Goal: Information Seeking & Learning: Learn about a topic

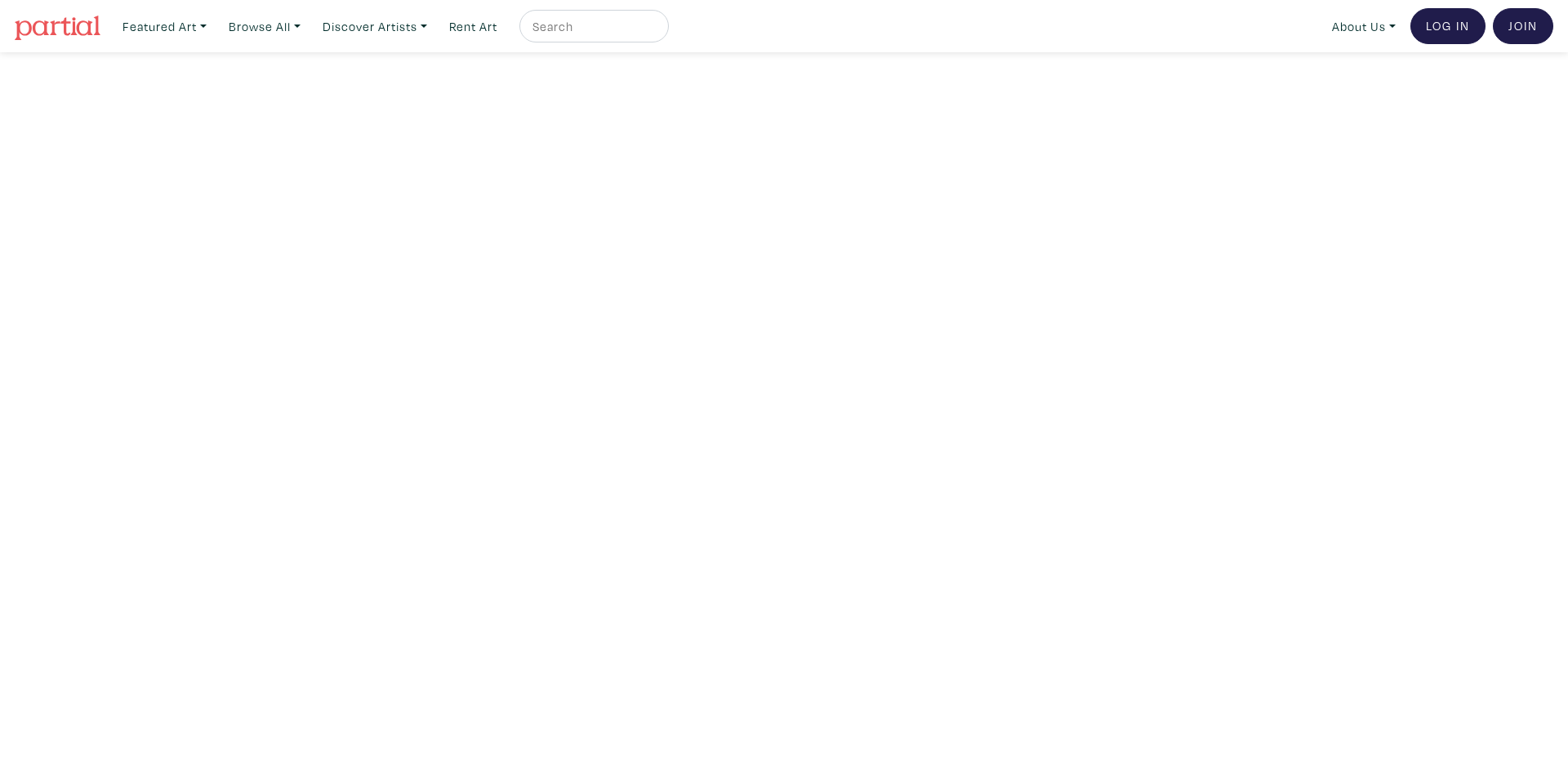
click at [13, 31] on nav "Featured Art Smalls Landscapes Abstracts New Contemporary The Minimalist Bold D…" at bounding box center [784, 26] width 1568 height 52
click at [40, 34] on img at bounding box center [57, 27] width 86 height 25
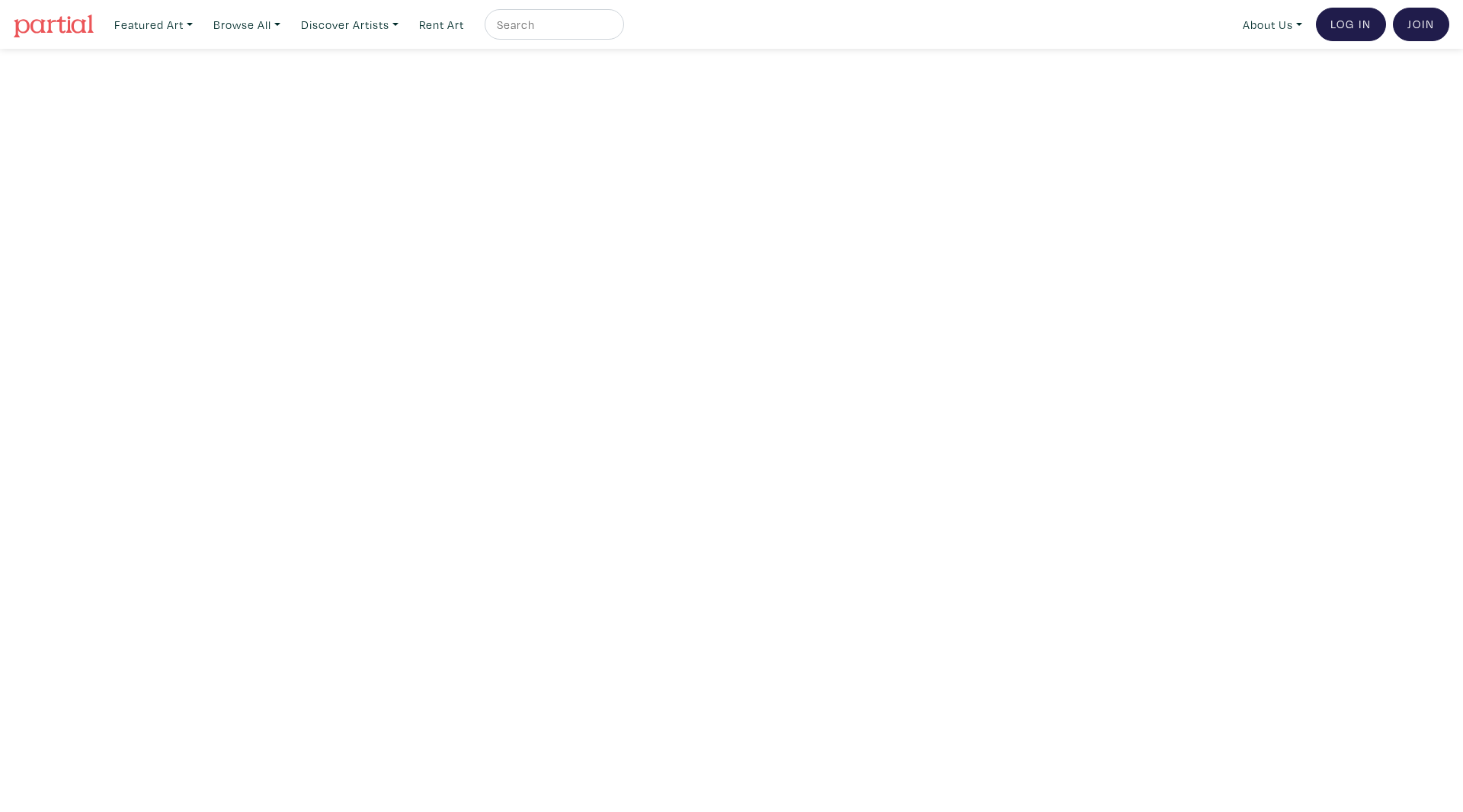
click at [65, 40] on link at bounding box center [53, 24] width 80 height 35
click at [200, 16] on link "Browse All" at bounding box center [153, 25] width 92 height 32
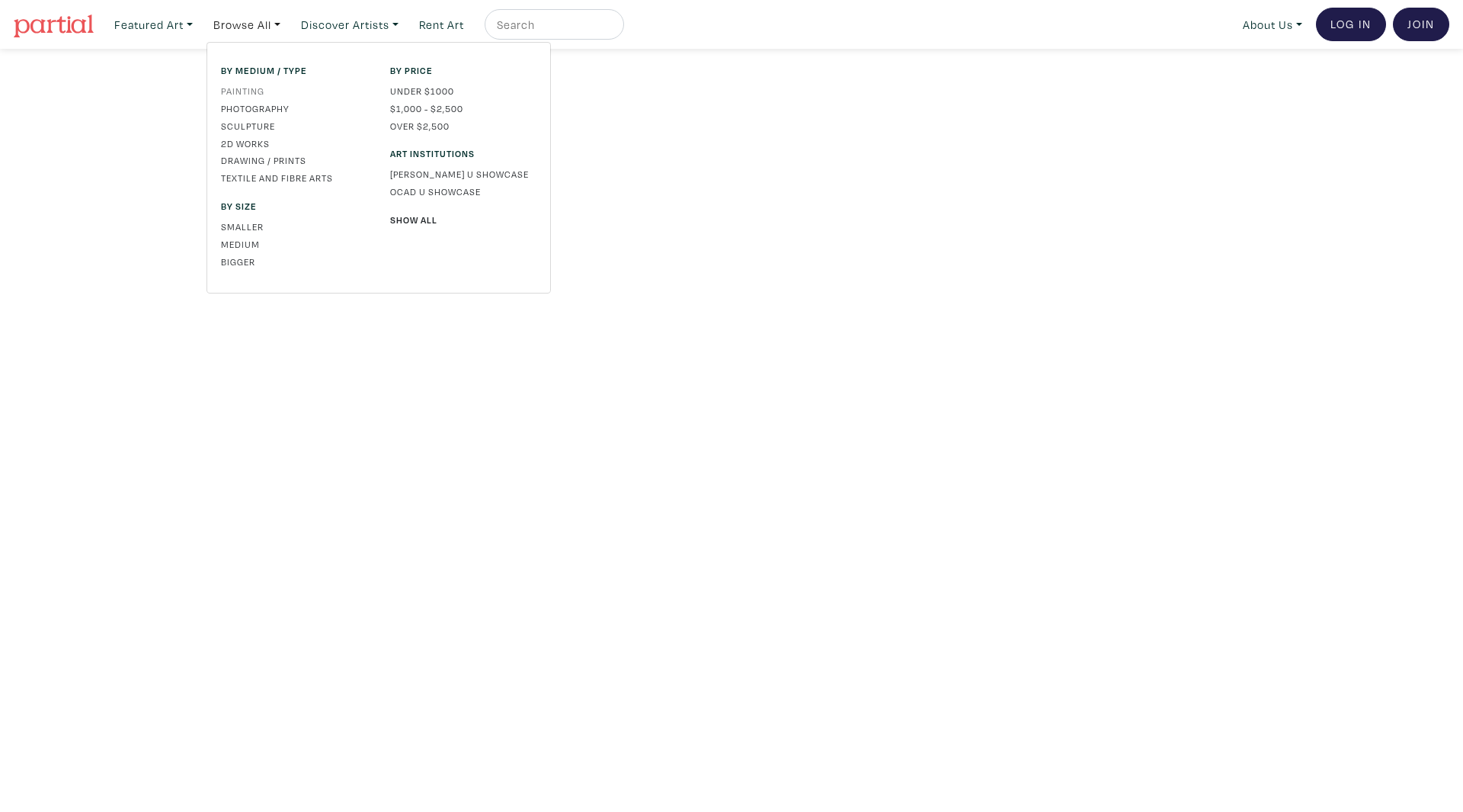
click at [276, 96] on link "Painting" at bounding box center [294, 90] width 146 height 13
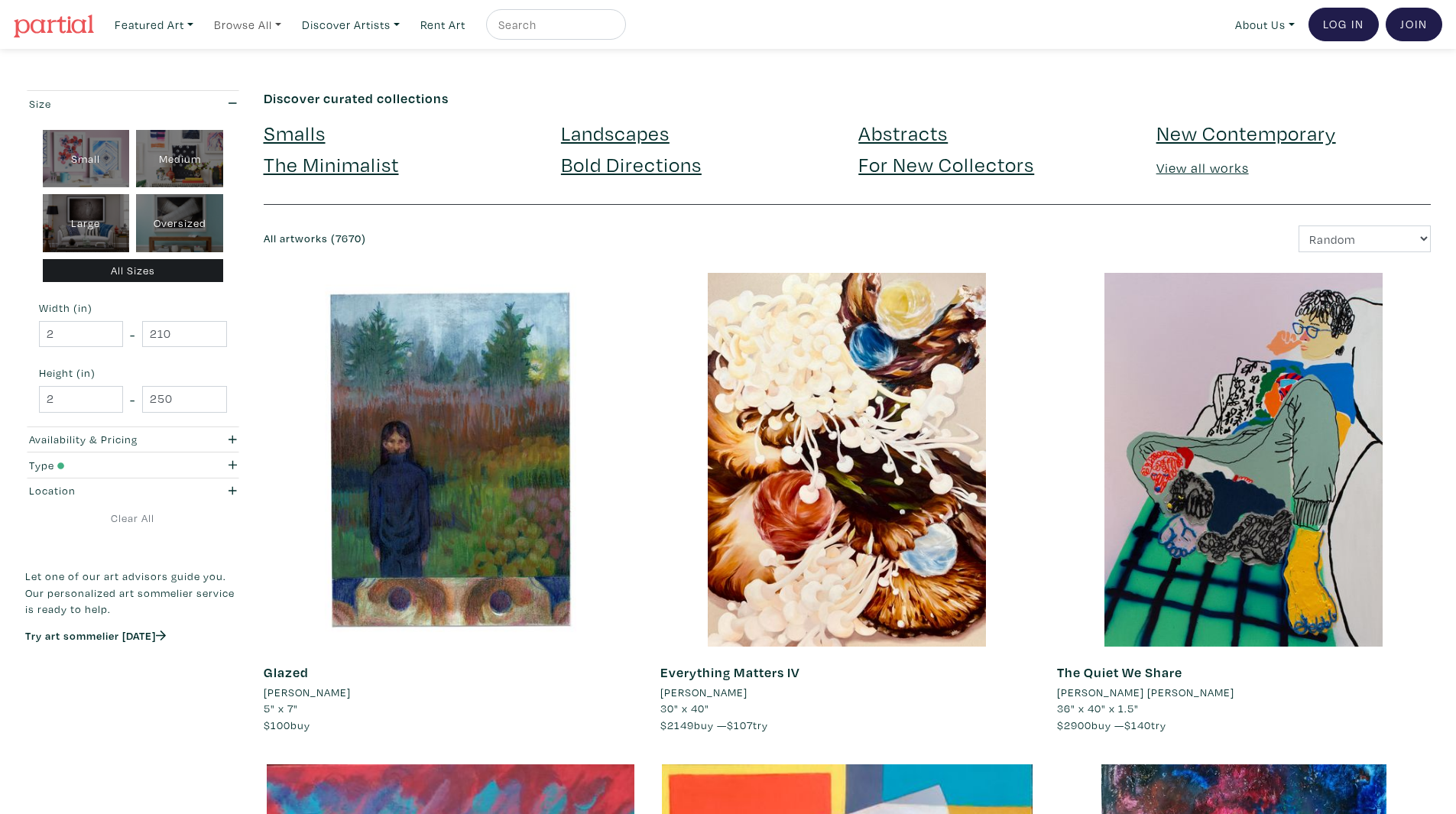
click at [200, 36] on link "Browse All" at bounding box center [154, 25] width 93 height 32
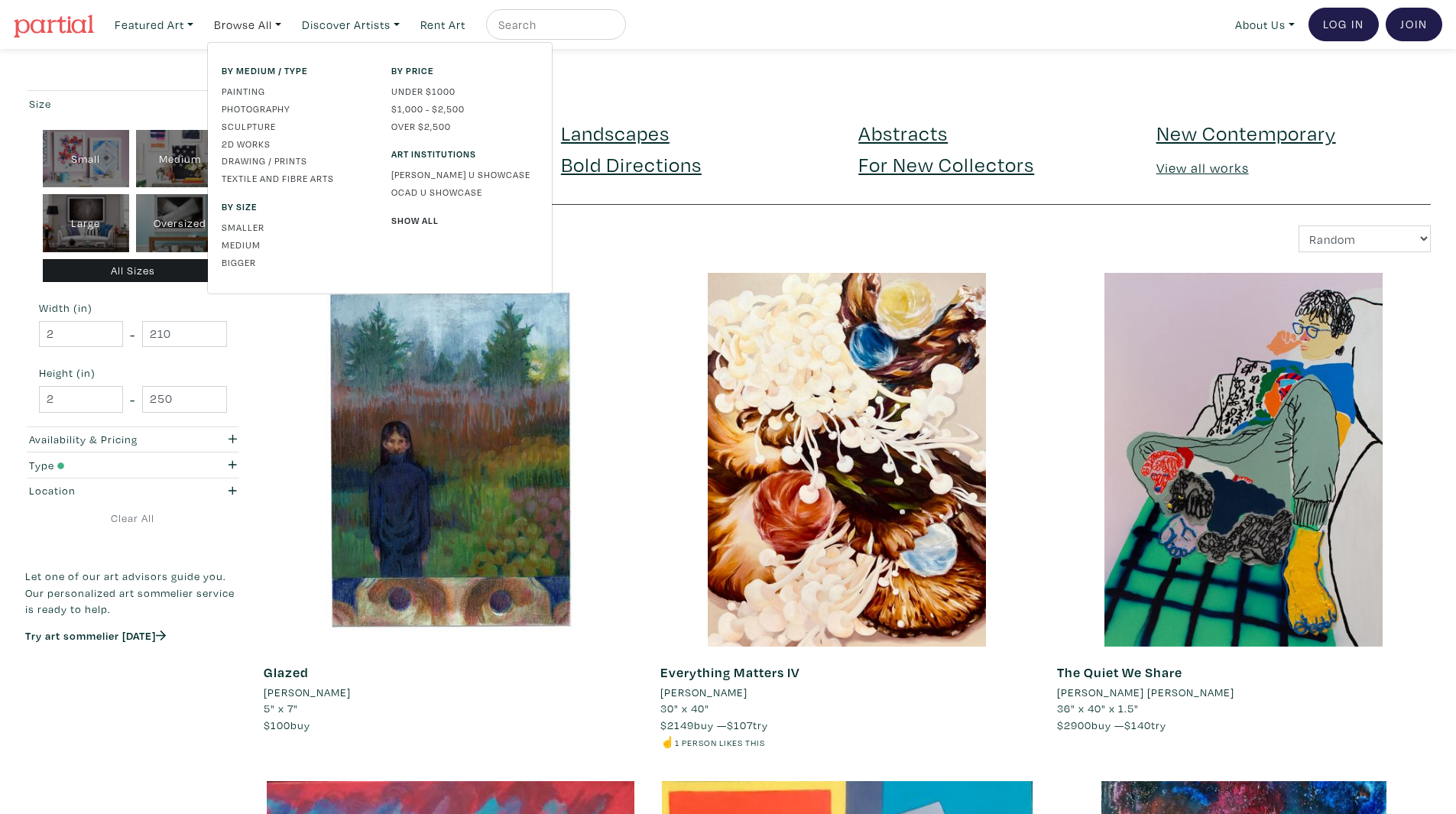
click at [237, 133] on div "By medium / type Painting Photography Sculpture 2D works Drawing / Prints Texti…" at bounding box center [295, 168] width 170 height 209
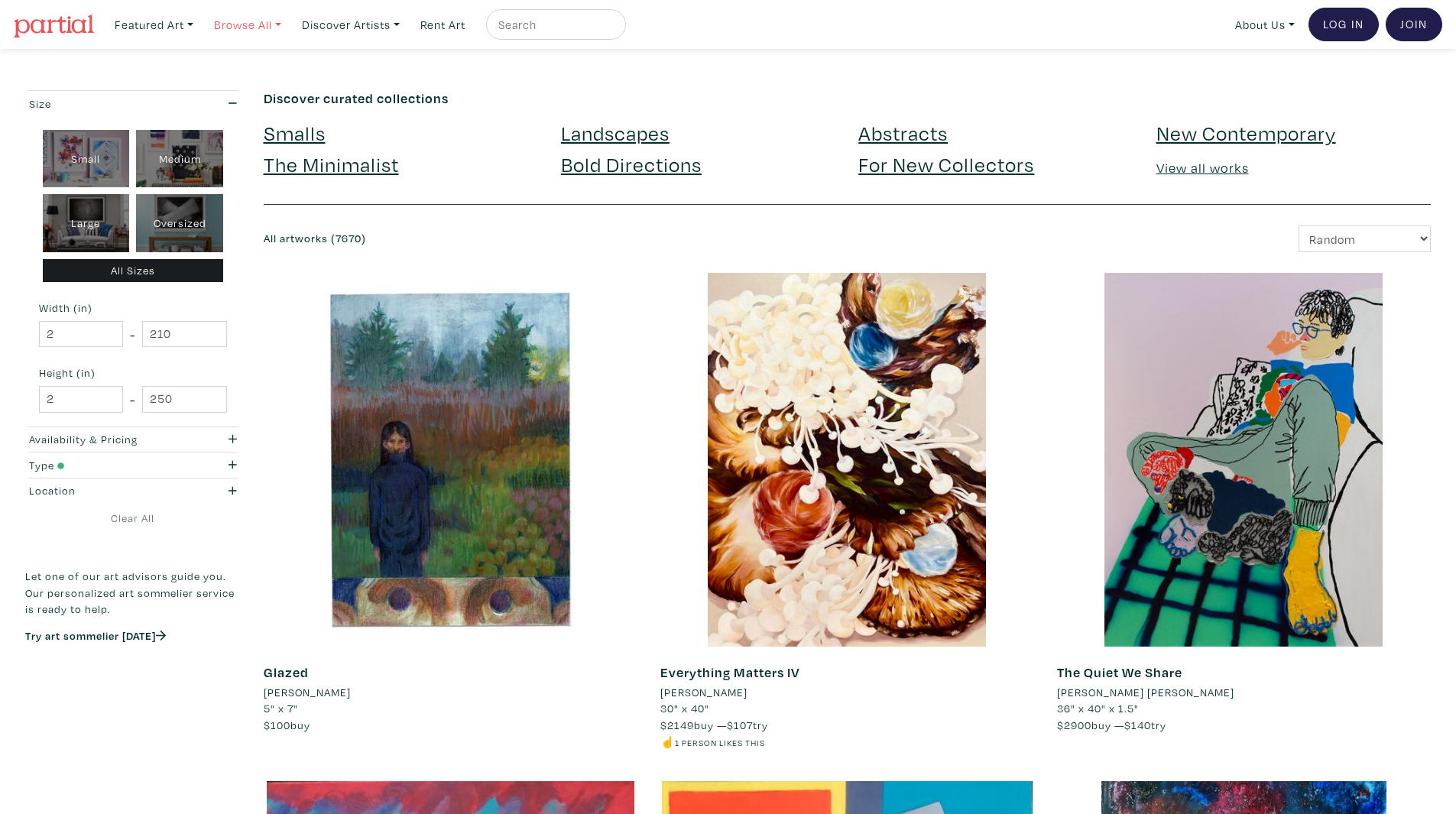
click at [200, 26] on link "Browse All" at bounding box center [154, 25] width 93 height 32
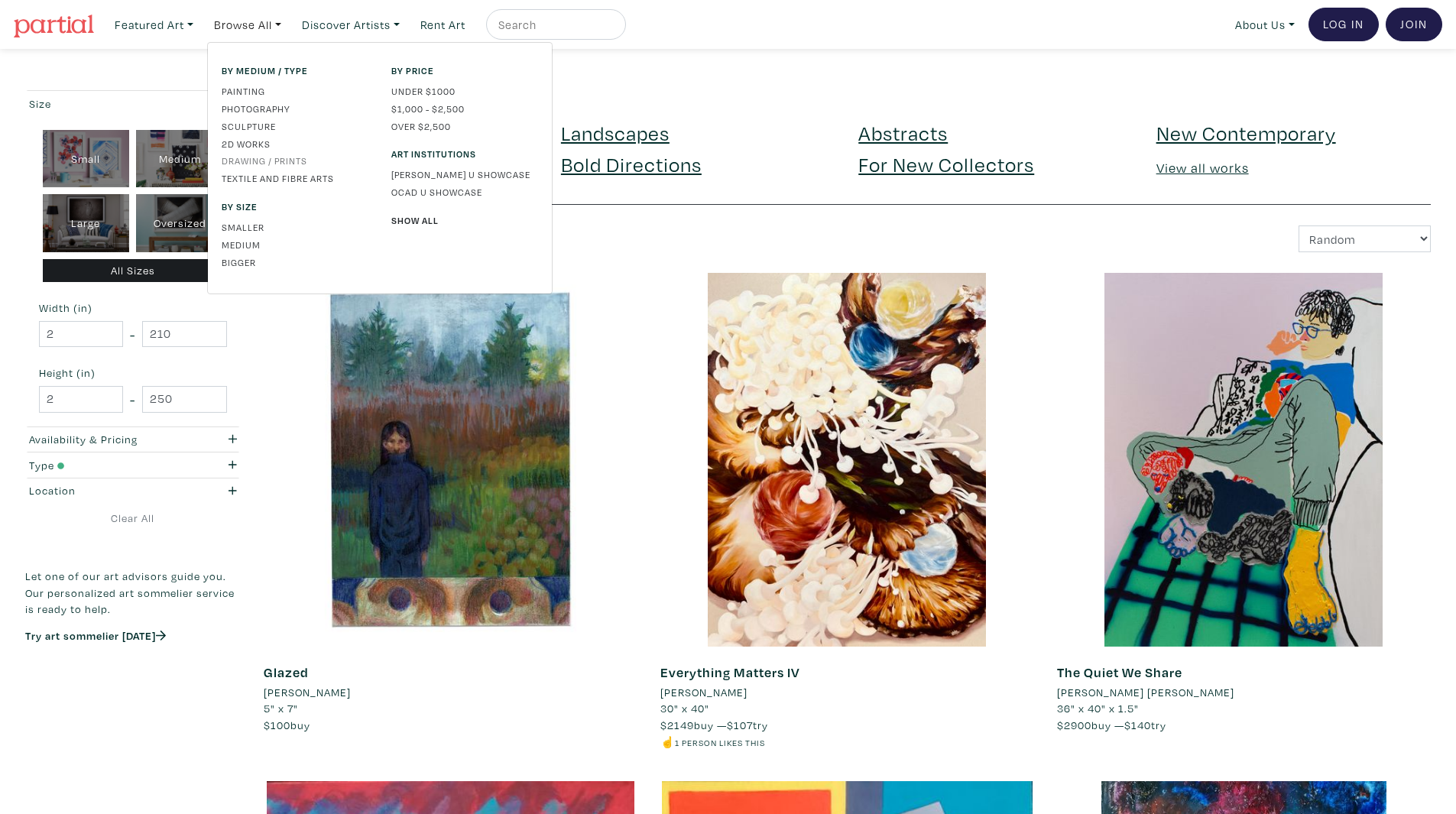
click at [273, 163] on link "Drawing / Prints" at bounding box center [295, 160] width 147 height 13
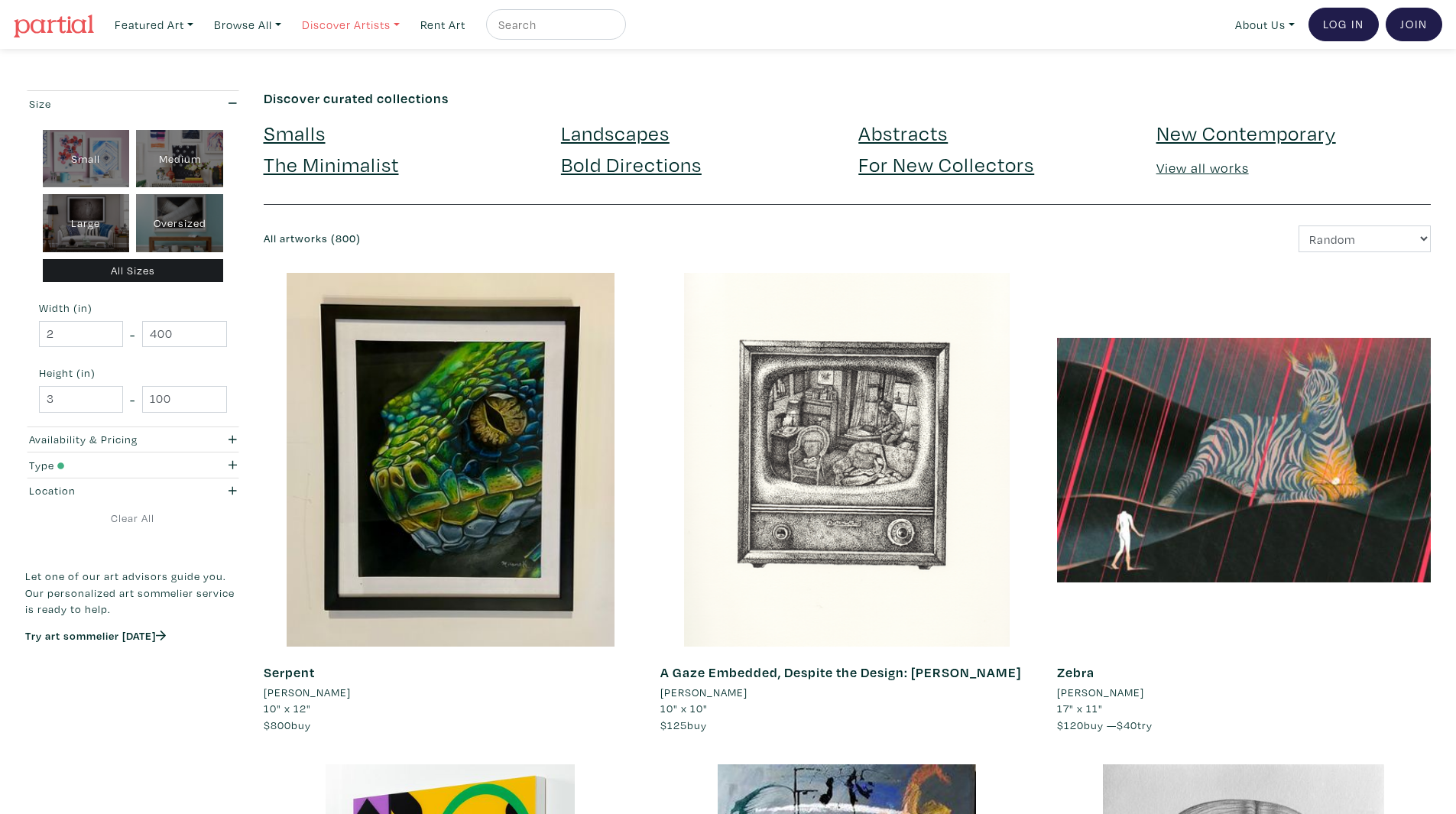
click at [200, 19] on link "Discover Artists" at bounding box center [154, 25] width 93 height 32
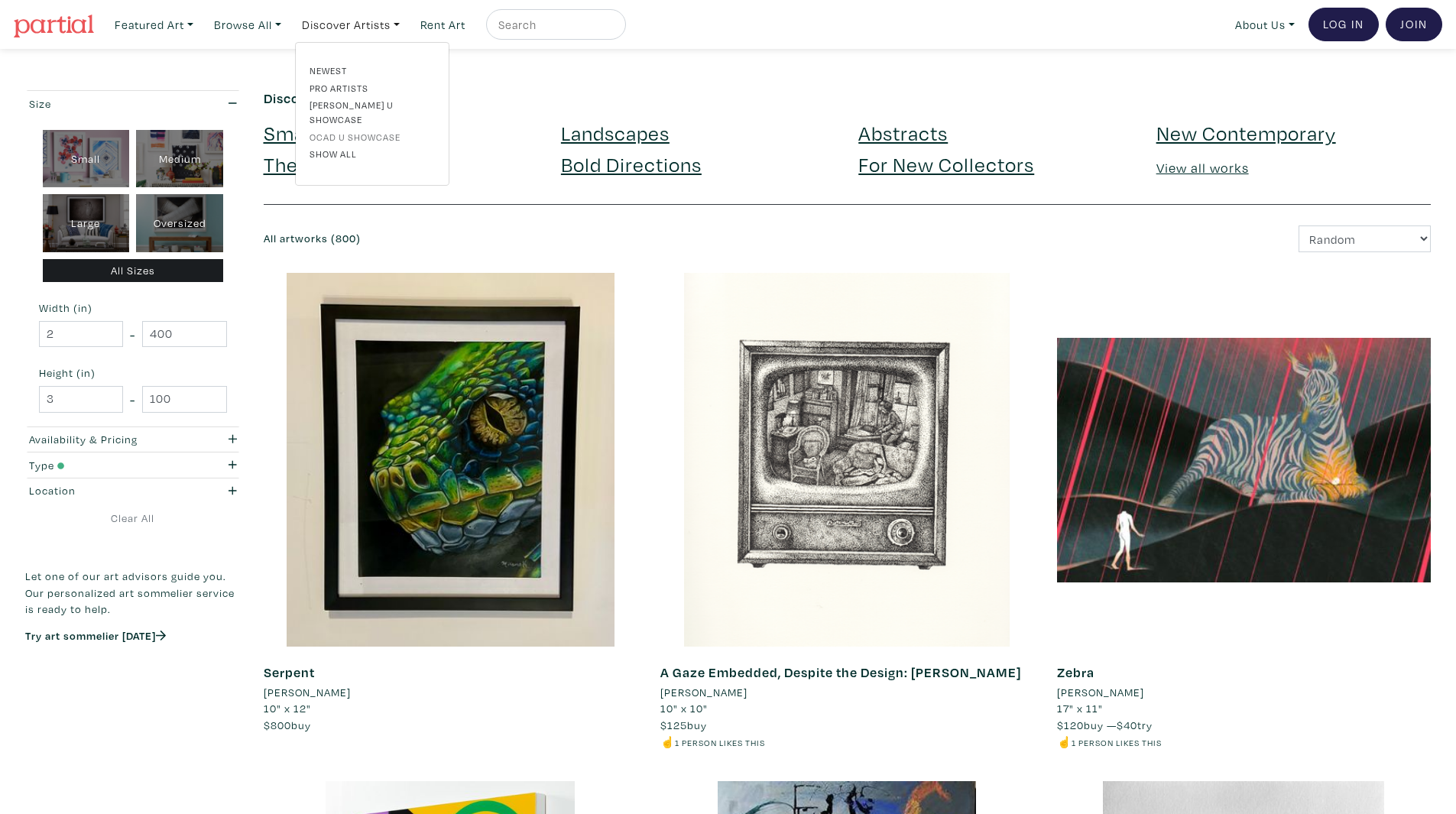
click at [345, 130] on link "OCAD U Showcase" at bounding box center [372, 136] width 125 height 13
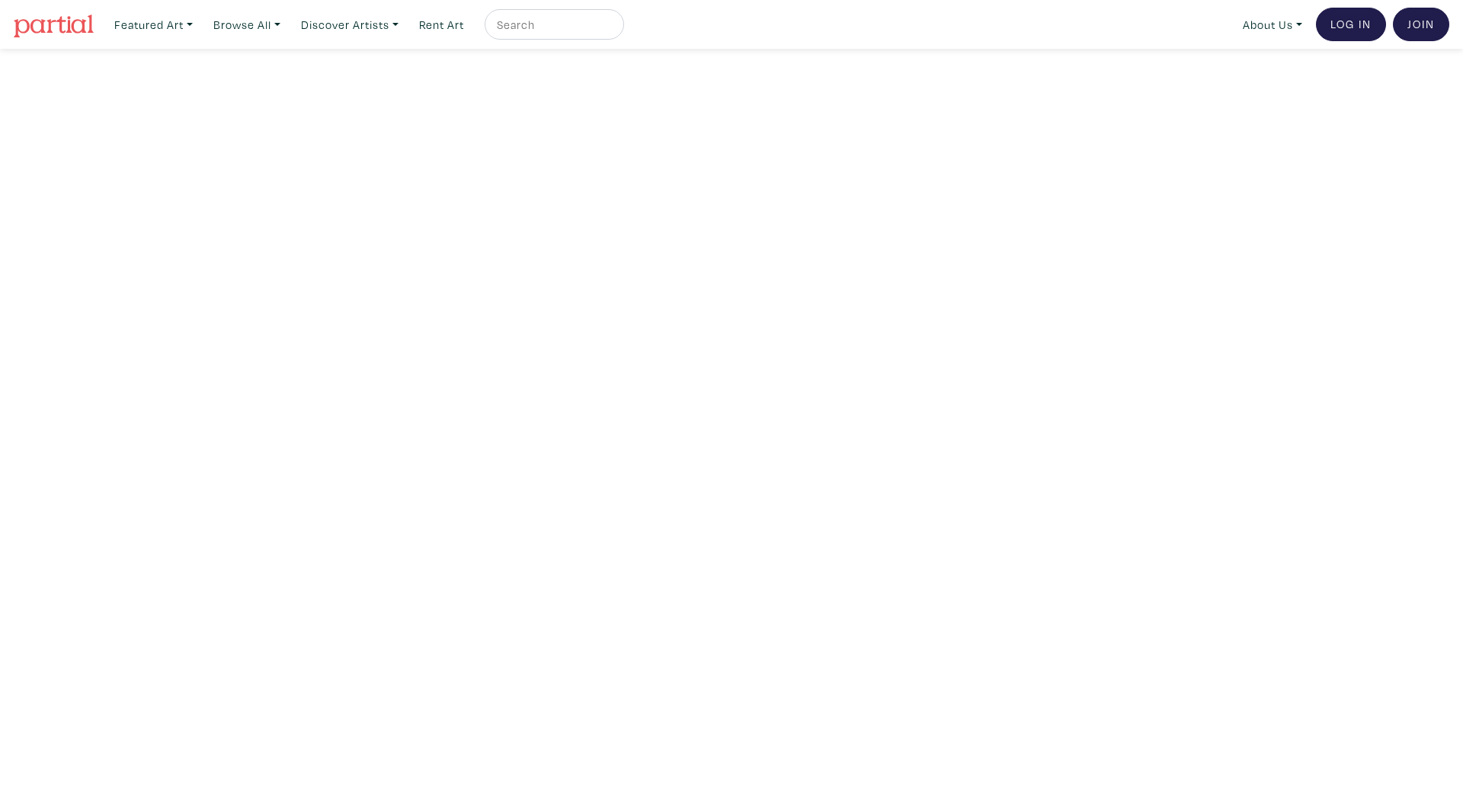
click at [200, 19] on link "Discover Artists" at bounding box center [153, 25] width 92 height 32
click at [352, 77] on div "Newest Pro artists [PERSON_NAME] U Showcase OCAD U Showcase Show all" at bounding box center [370, 114] width 148 height 101
click at [365, 44] on nav "Featured Art Smalls Landscapes Abstracts New Contemporary The Minimalist Bold D…" at bounding box center [732, 24] width 1463 height 49
click at [200, 30] on link "Discover Artists" at bounding box center [153, 25] width 92 height 32
click at [379, 81] on link "Pro artists" at bounding box center [371, 87] width 125 height 13
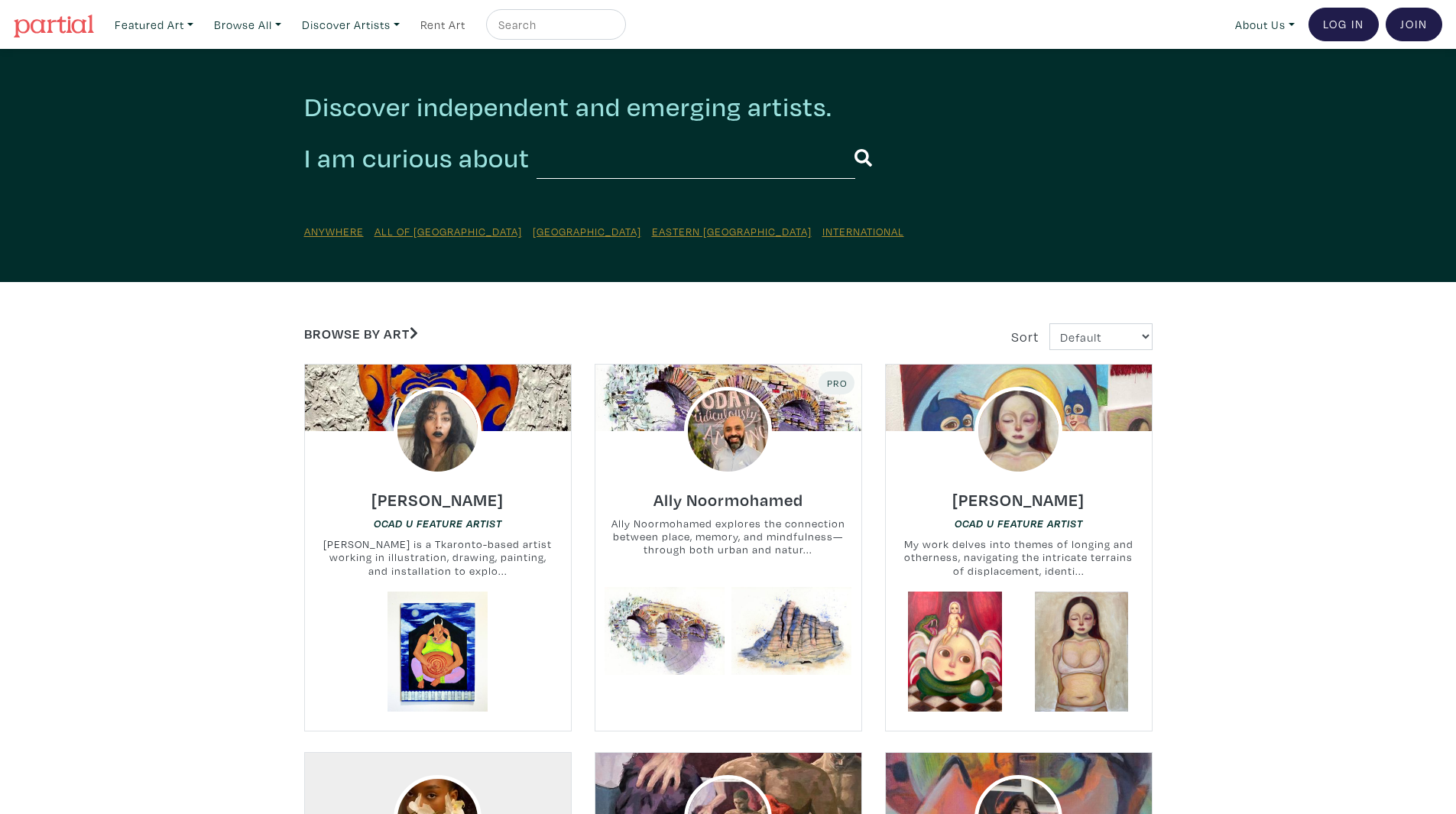
click at [433, 21] on link "Rent Art" at bounding box center [443, 25] width 59 height 32
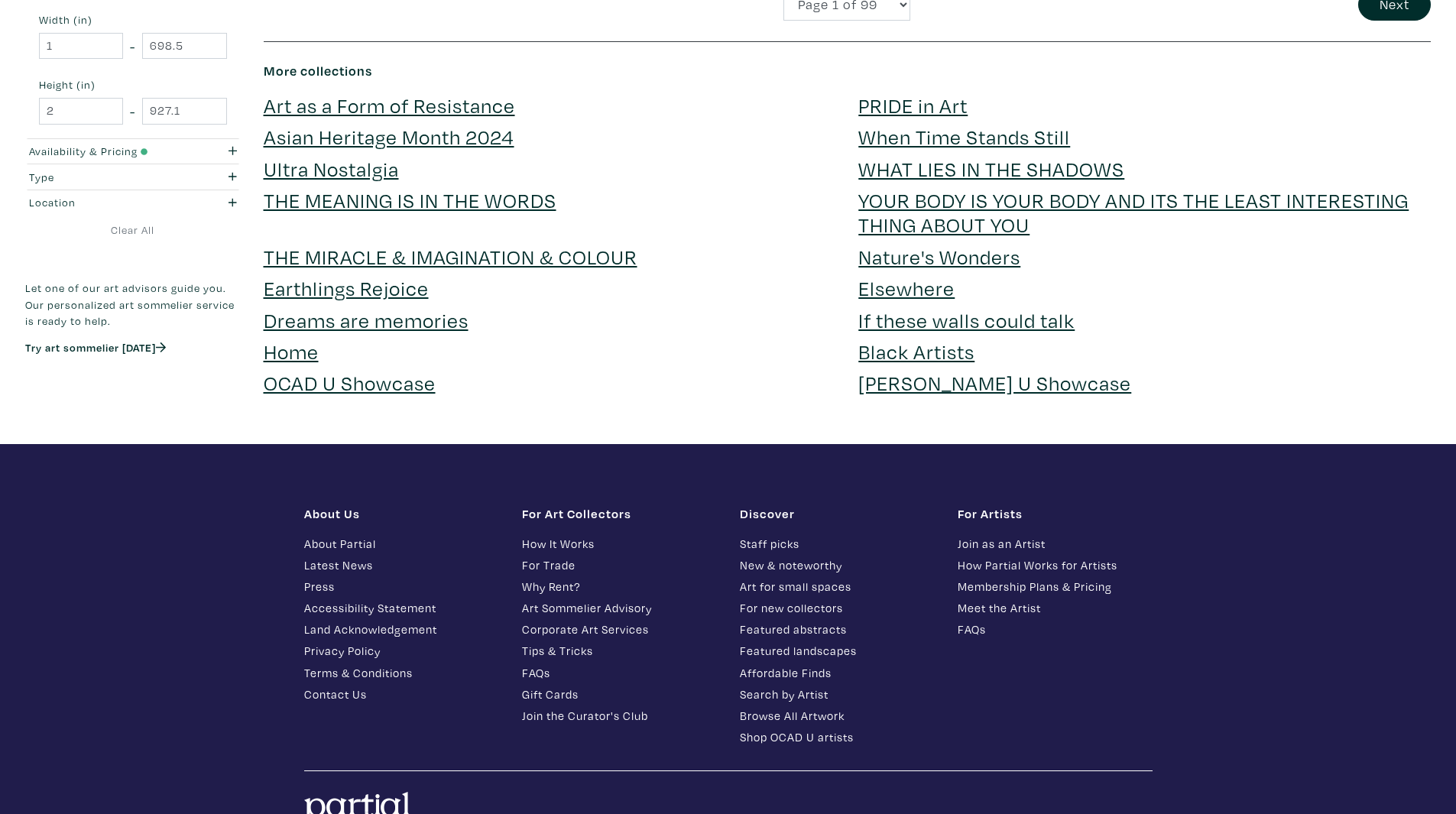
scroll to position [4398, 0]
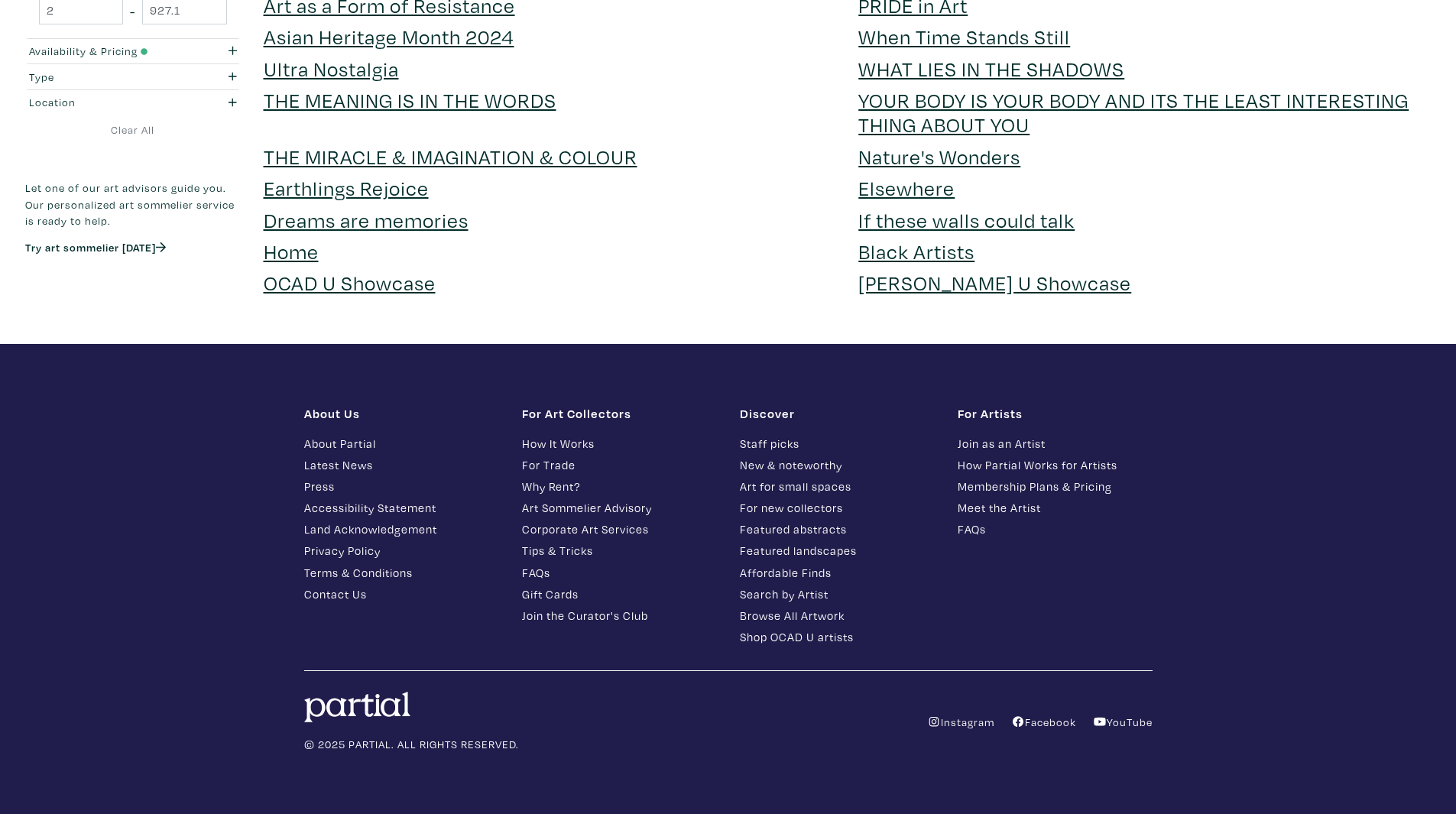
click at [1000, 483] on link "Membership Plans & Pricing" at bounding box center [1055, 486] width 195 height 17
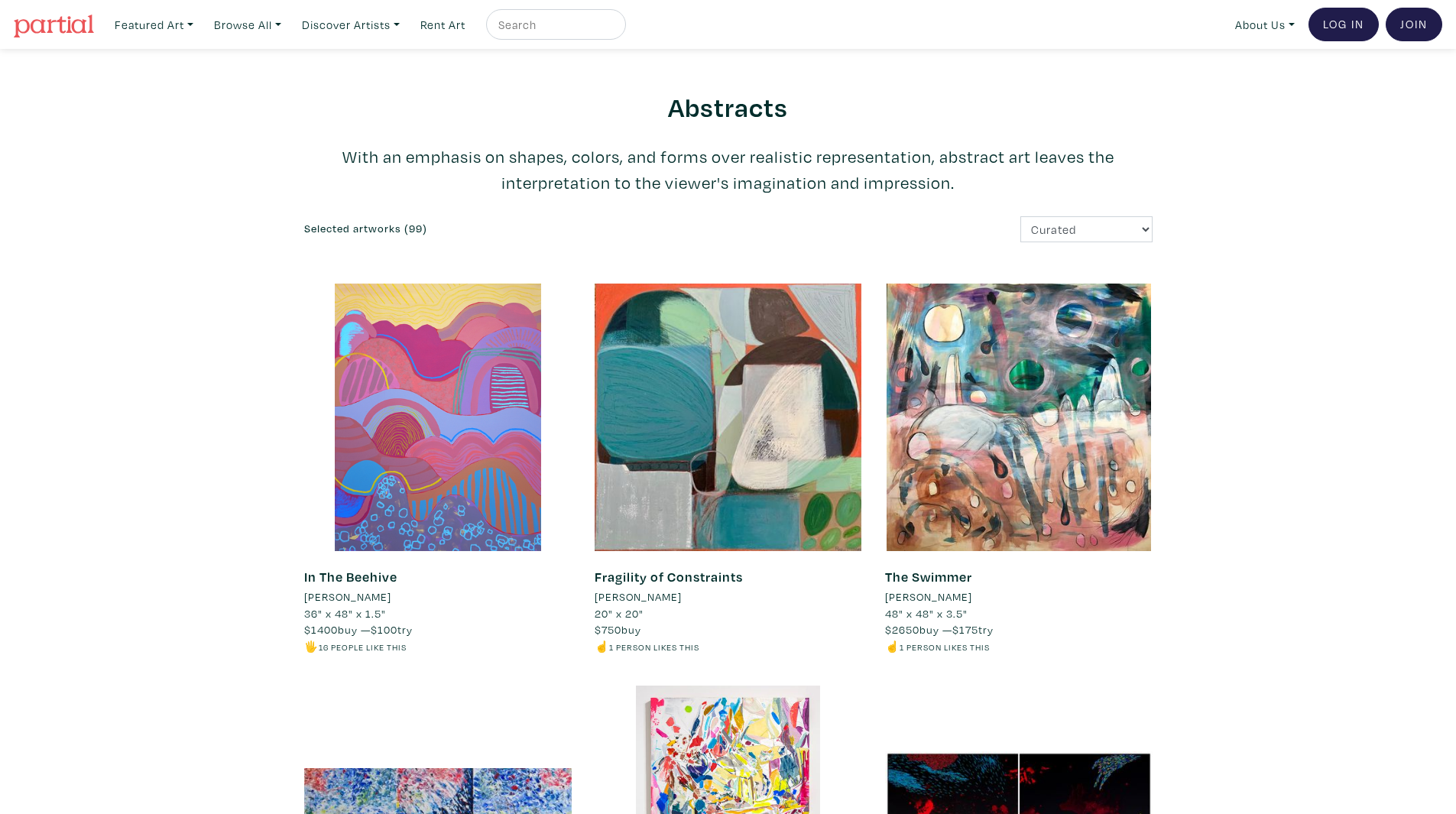
click at [68, 23] on img at bounding box center [53, 25] width 80 height 23
